Goal: Find specific page/section: Find specific page/section

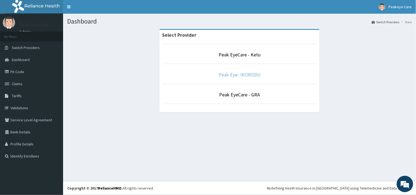
click at [240, 74] on link "Peak Eye- IKORODU" at bounding box center [239, 75] width 42 height 6
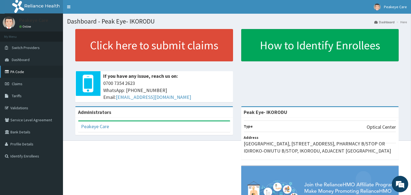
click at [18, 73] on link "PA Code" at bounding box center [31, 72] width 63 height 12
